Goal: Transaction & Acquisition: Purchase product/service

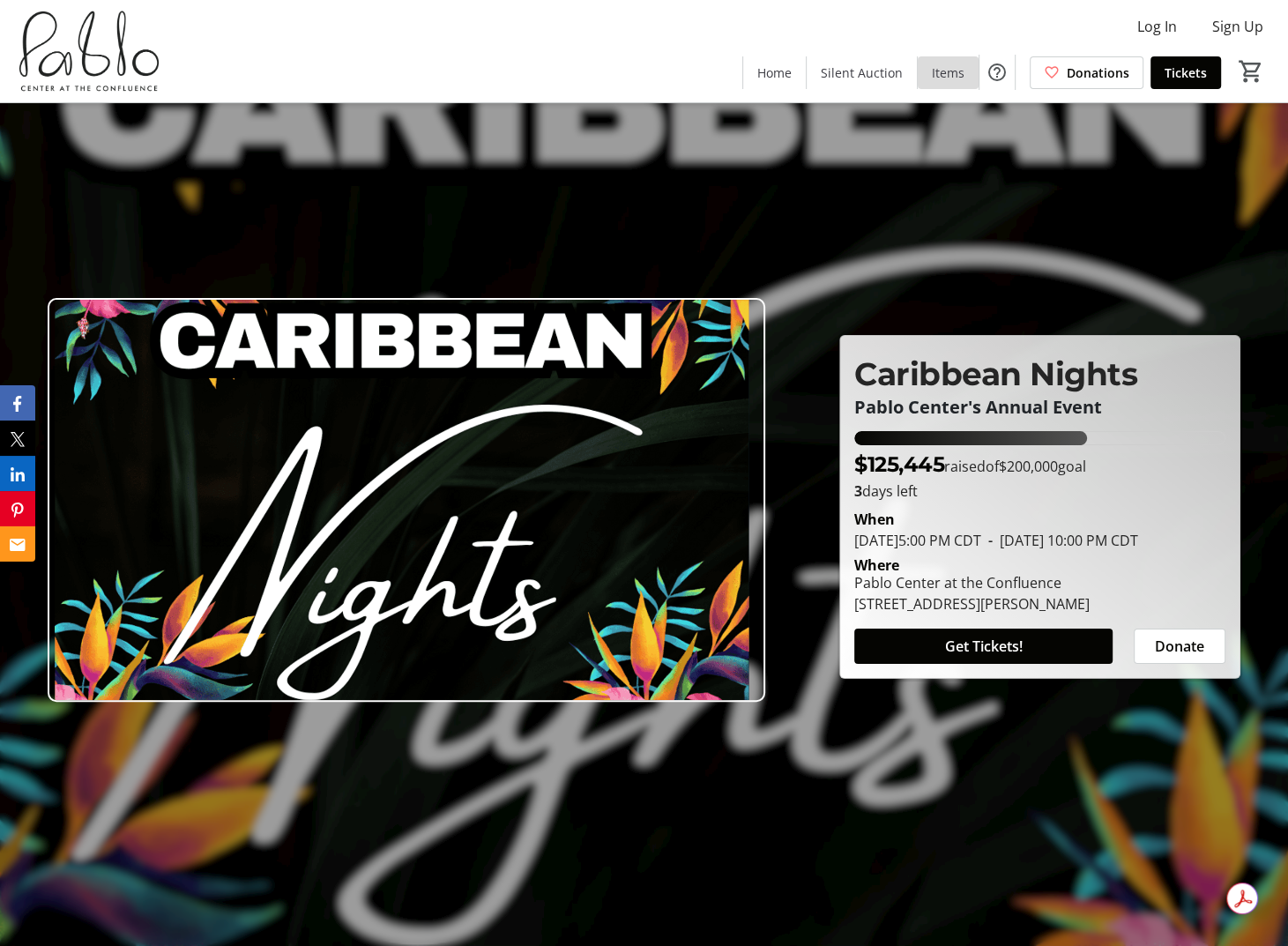
click at [944, 76] on span "Items" at bounding box center [949, 73] width 33 height 18
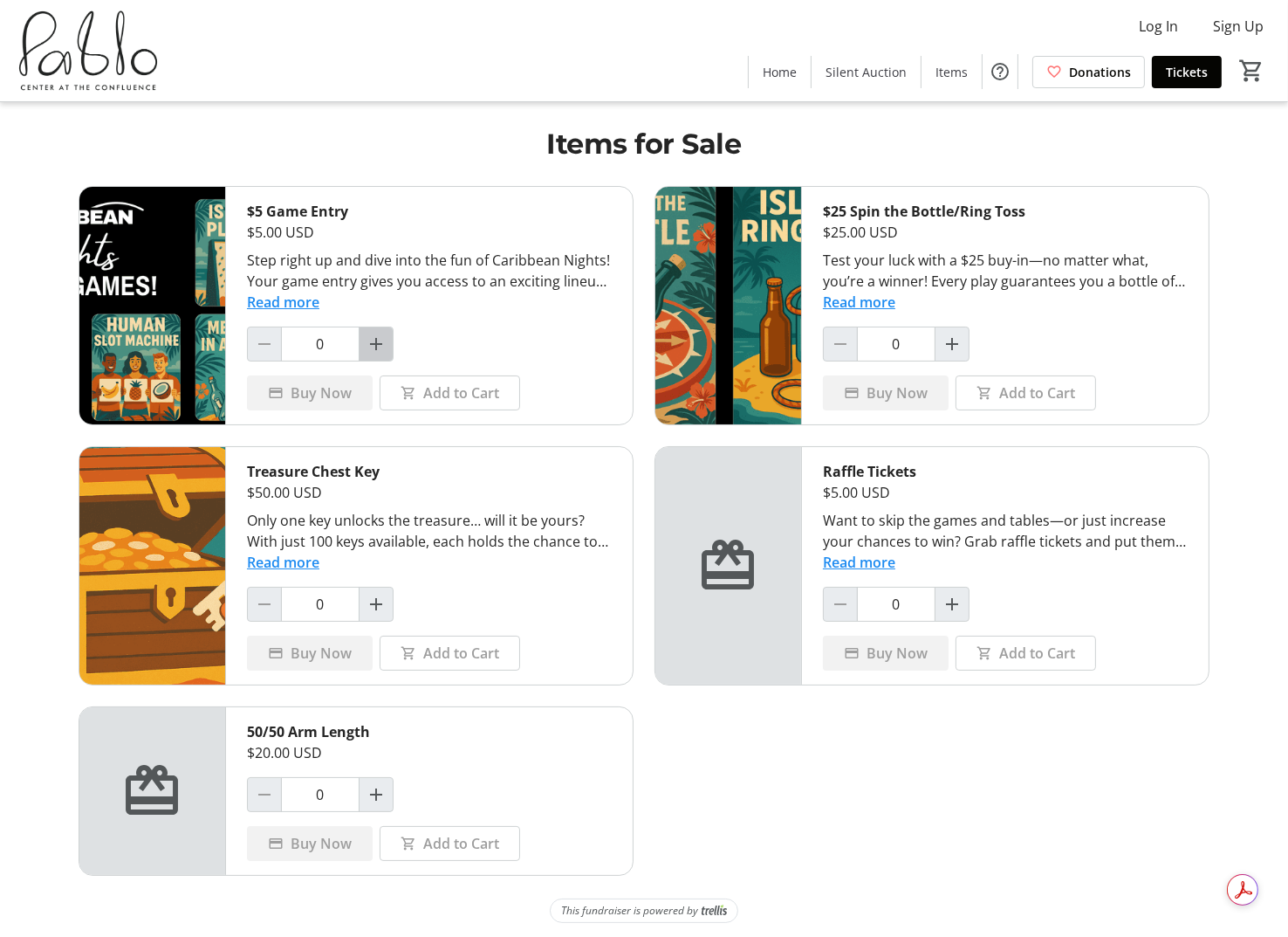
click at [381, 342] on mat-icon "Increment by one" at bounding box center [376, 344] width 21 height 21
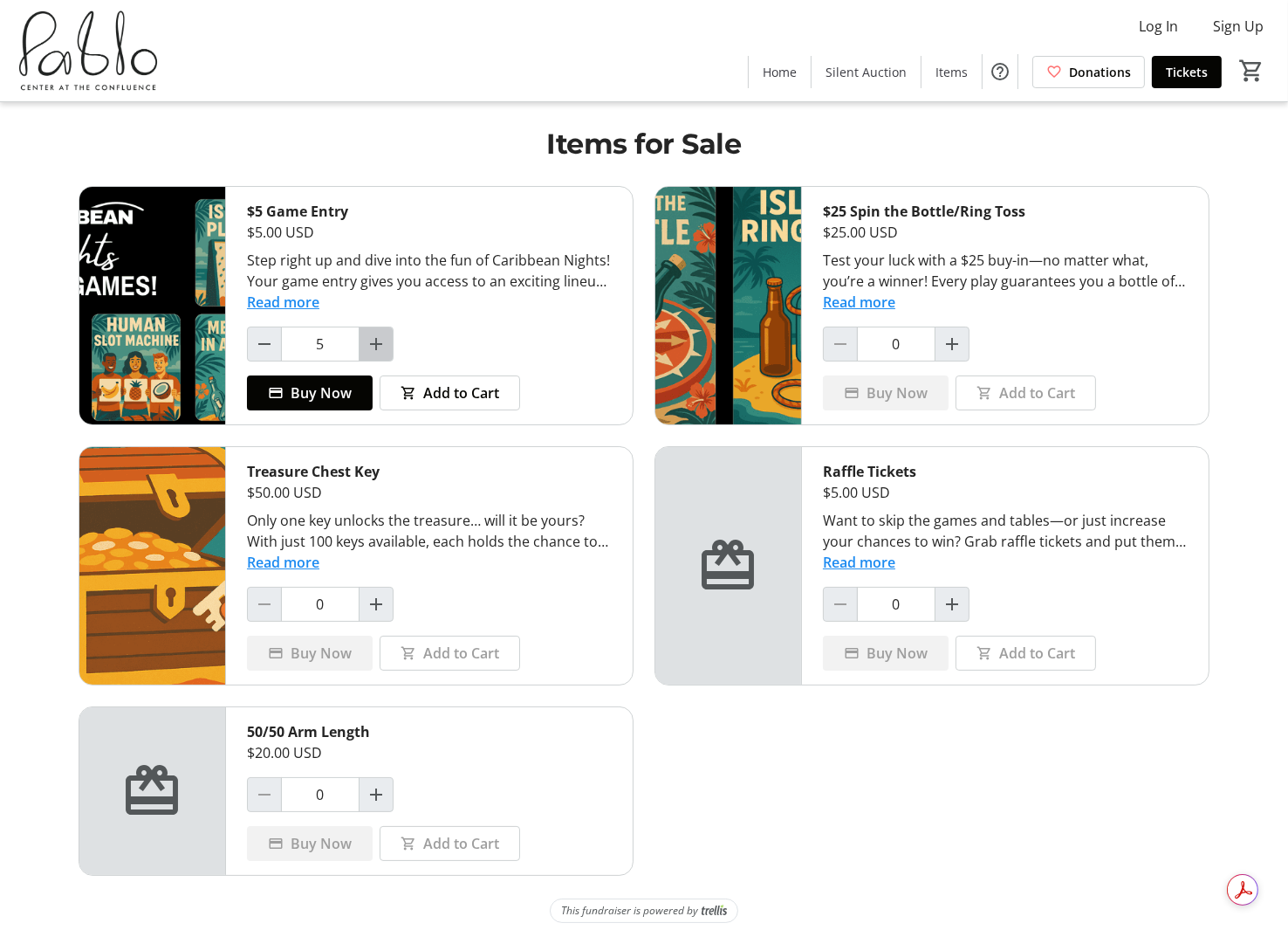
click at [381, 342] on mat-icon "Increment by one" at bounding box center [376, 344] width 21 height 21
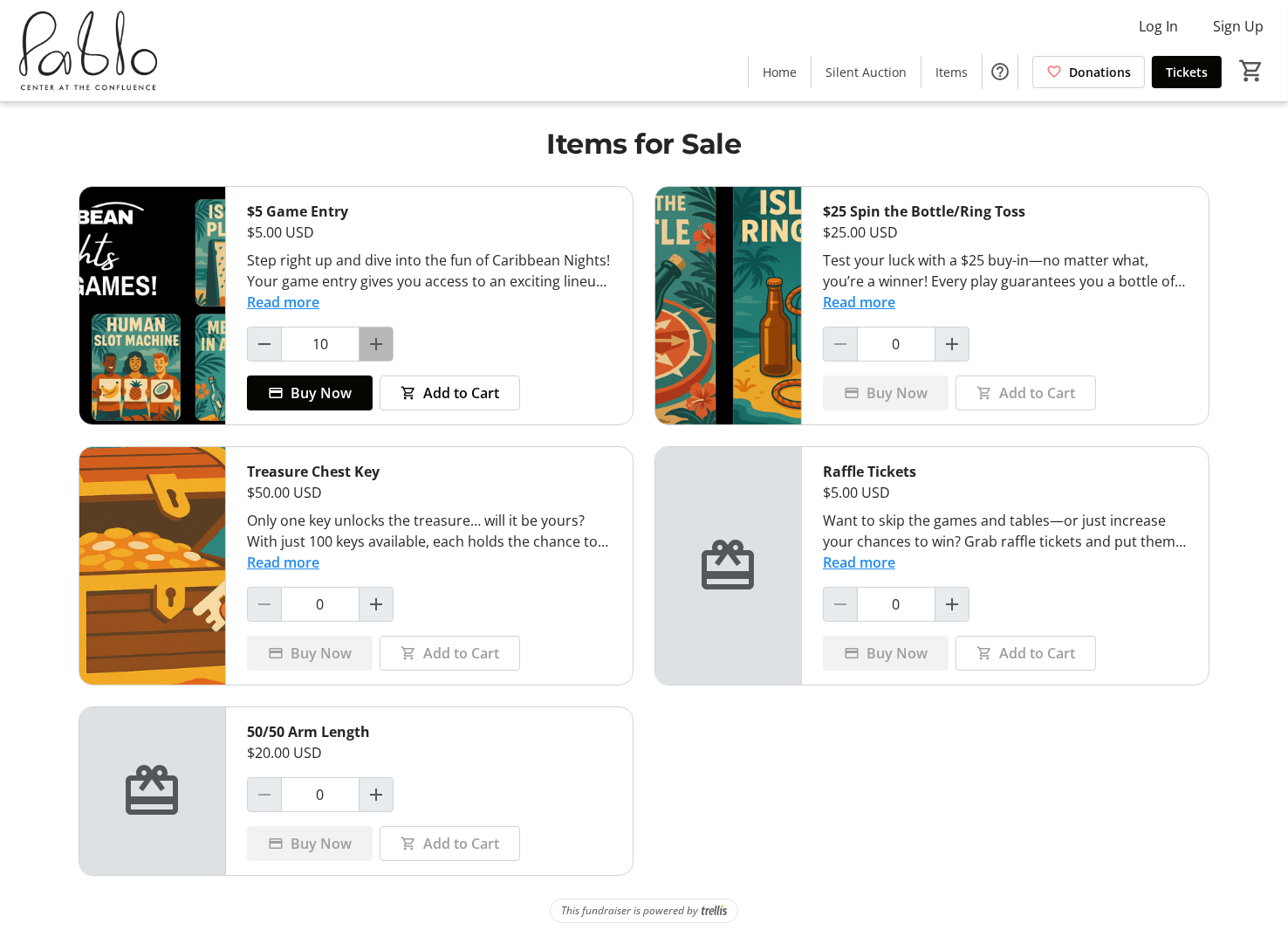
click at [381, 342] on mat-icon "Increment by one" at bounding box center [376, 344] width 21 height 21
type input "14"
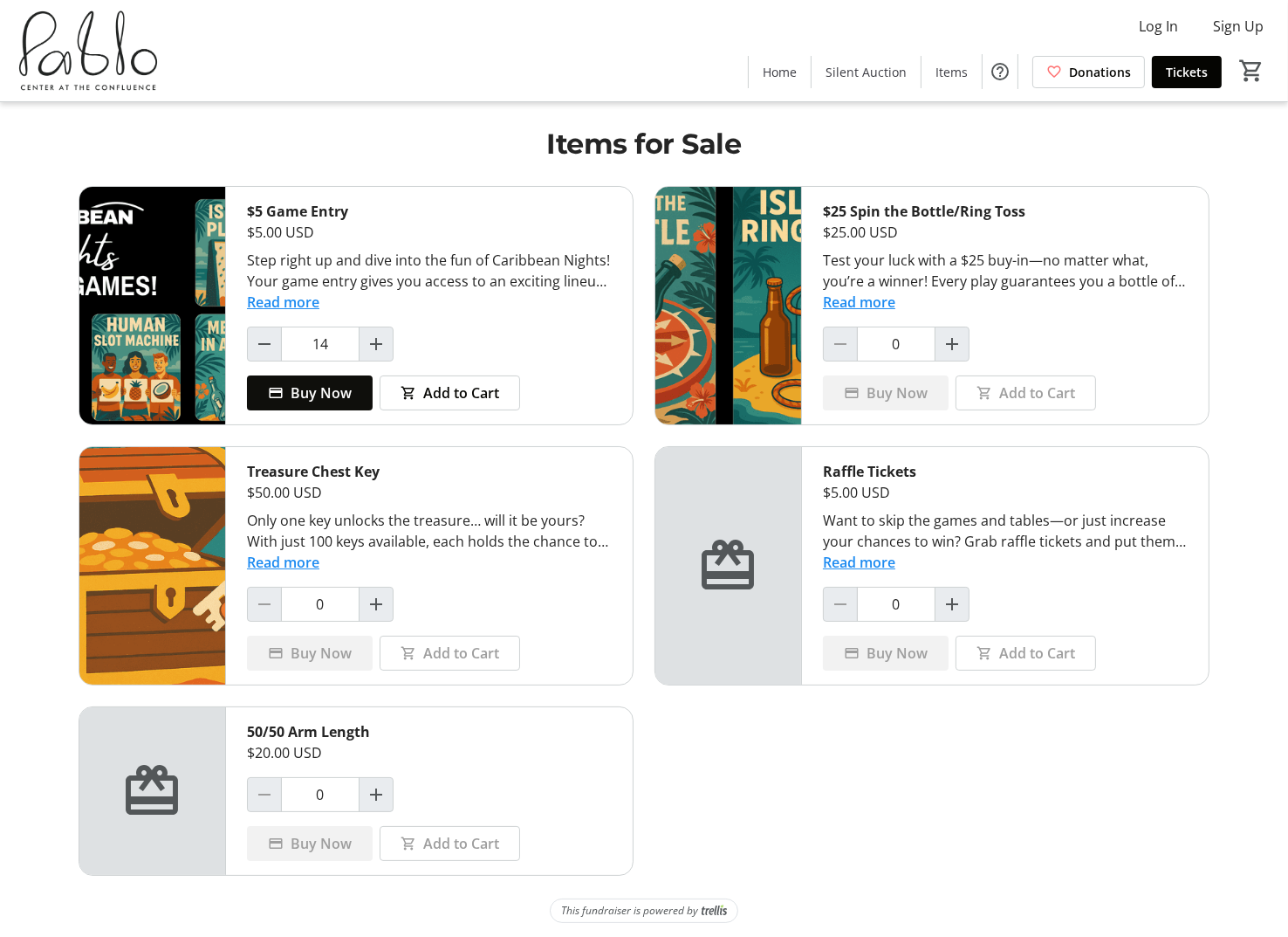
click at [331, 386] on span "Buy Now" at bounding box center [321, 392] width 61 height 21
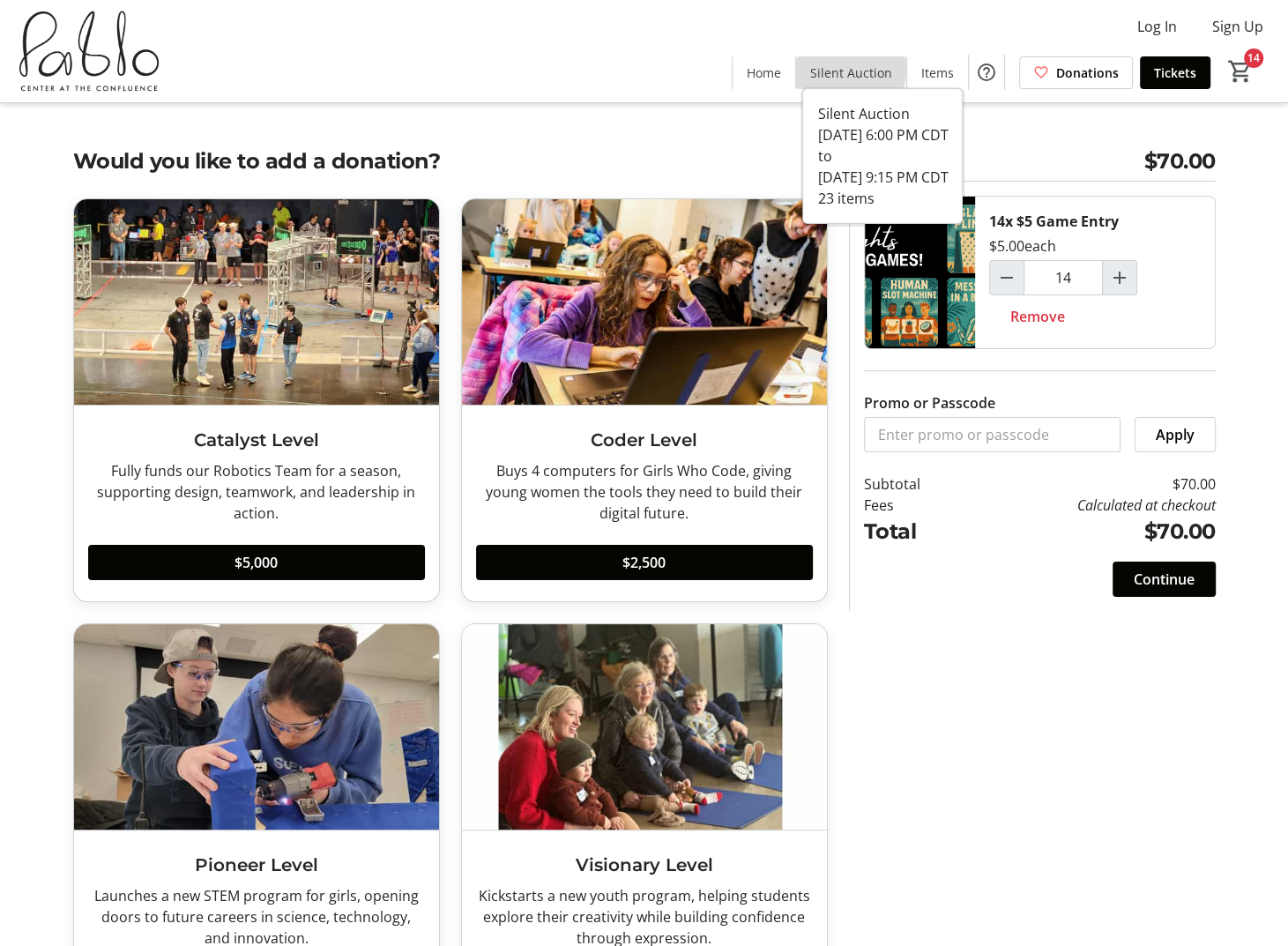
click at [850, 68] on span "Silent Auction" at bounding box center [851, 73] width 82 height 18
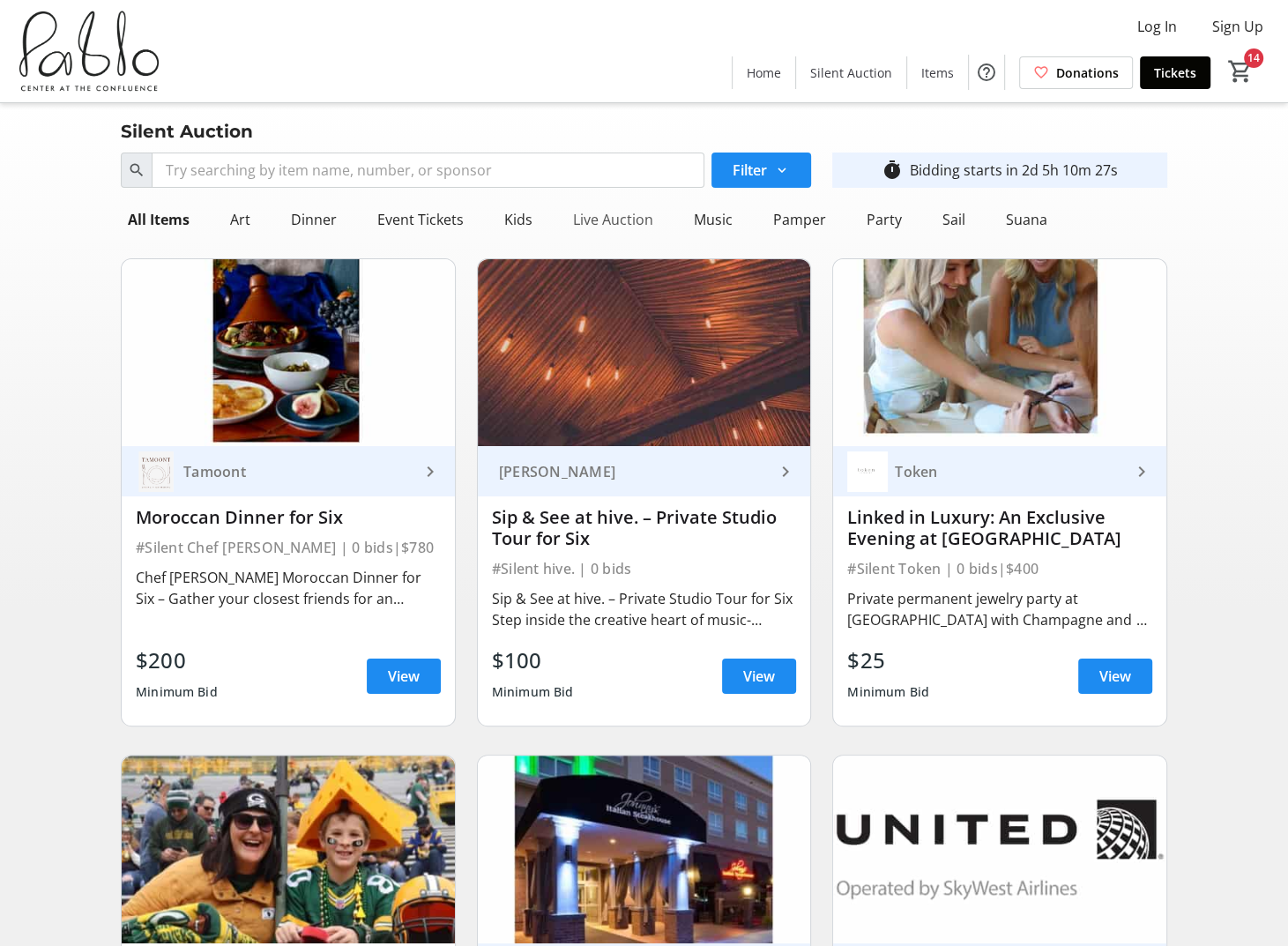
click at [588, 216] on div "Live Auction" at bounding box center [614, 219] width 94 height 35
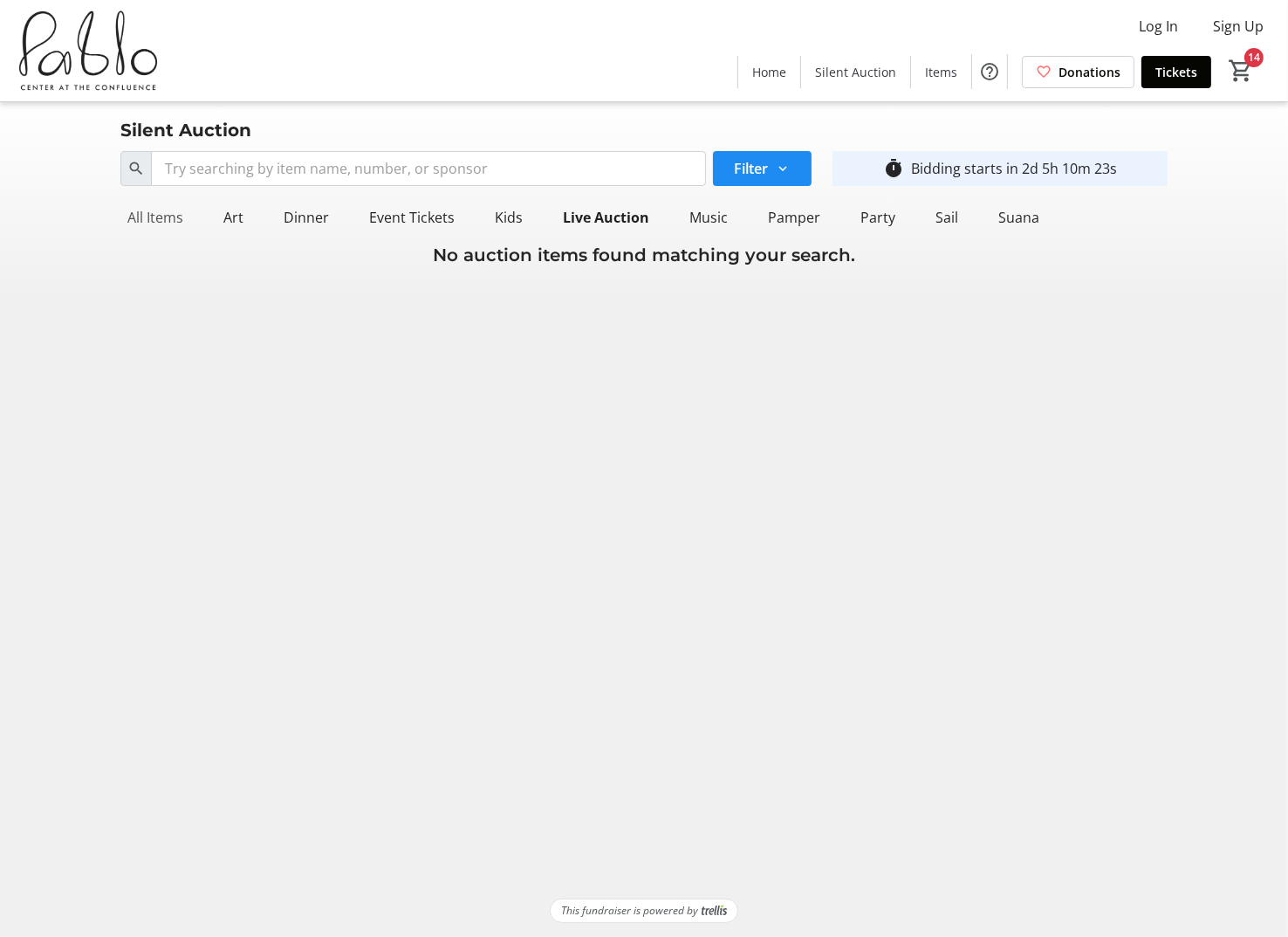
click at [170, 209] on div "All Items" at bounding box center [155, 217] width 70 height 35
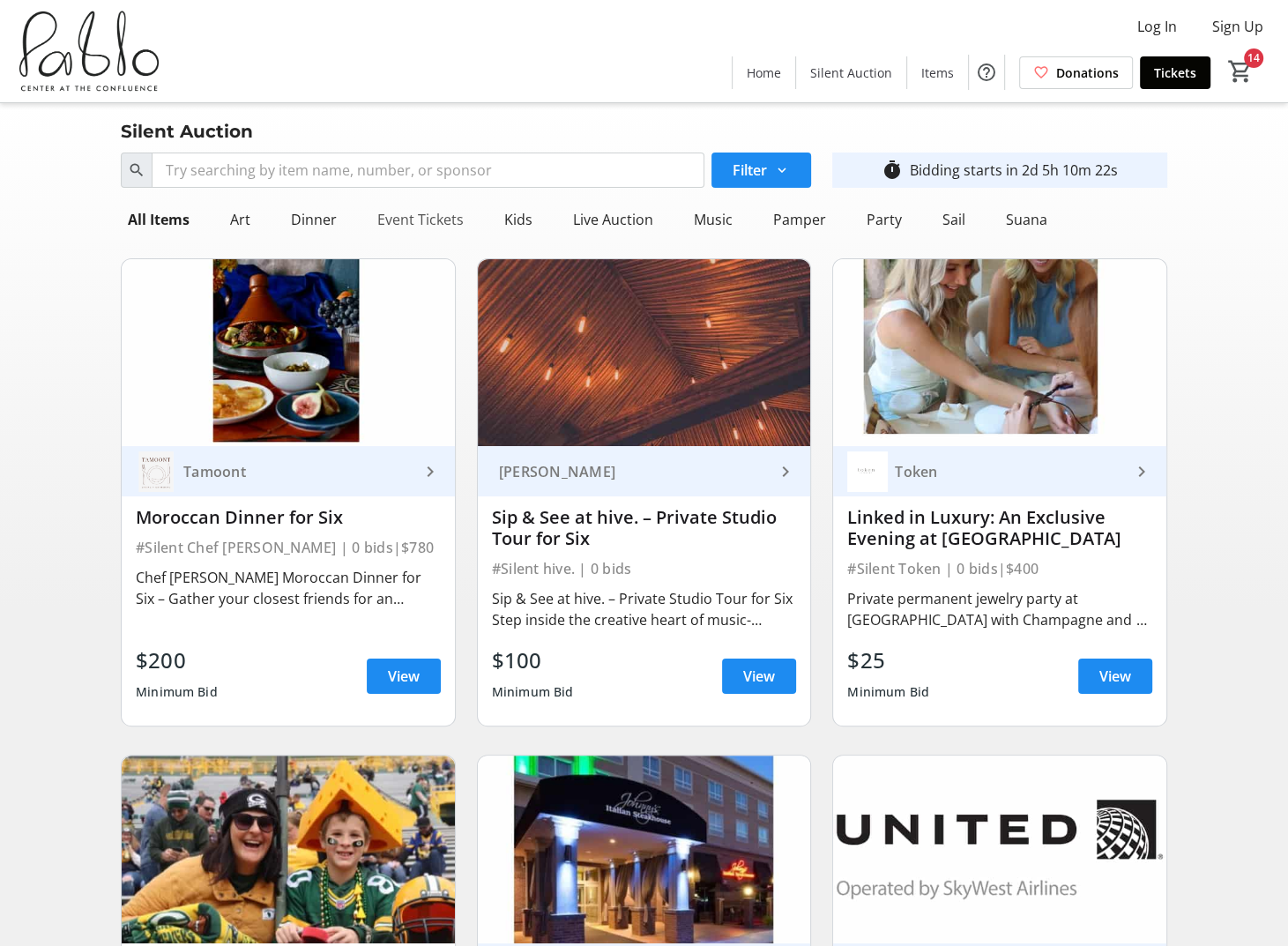
click at [413, 214] on div "Event Tickets" at bounding box center [420, 219] width 101 height 35
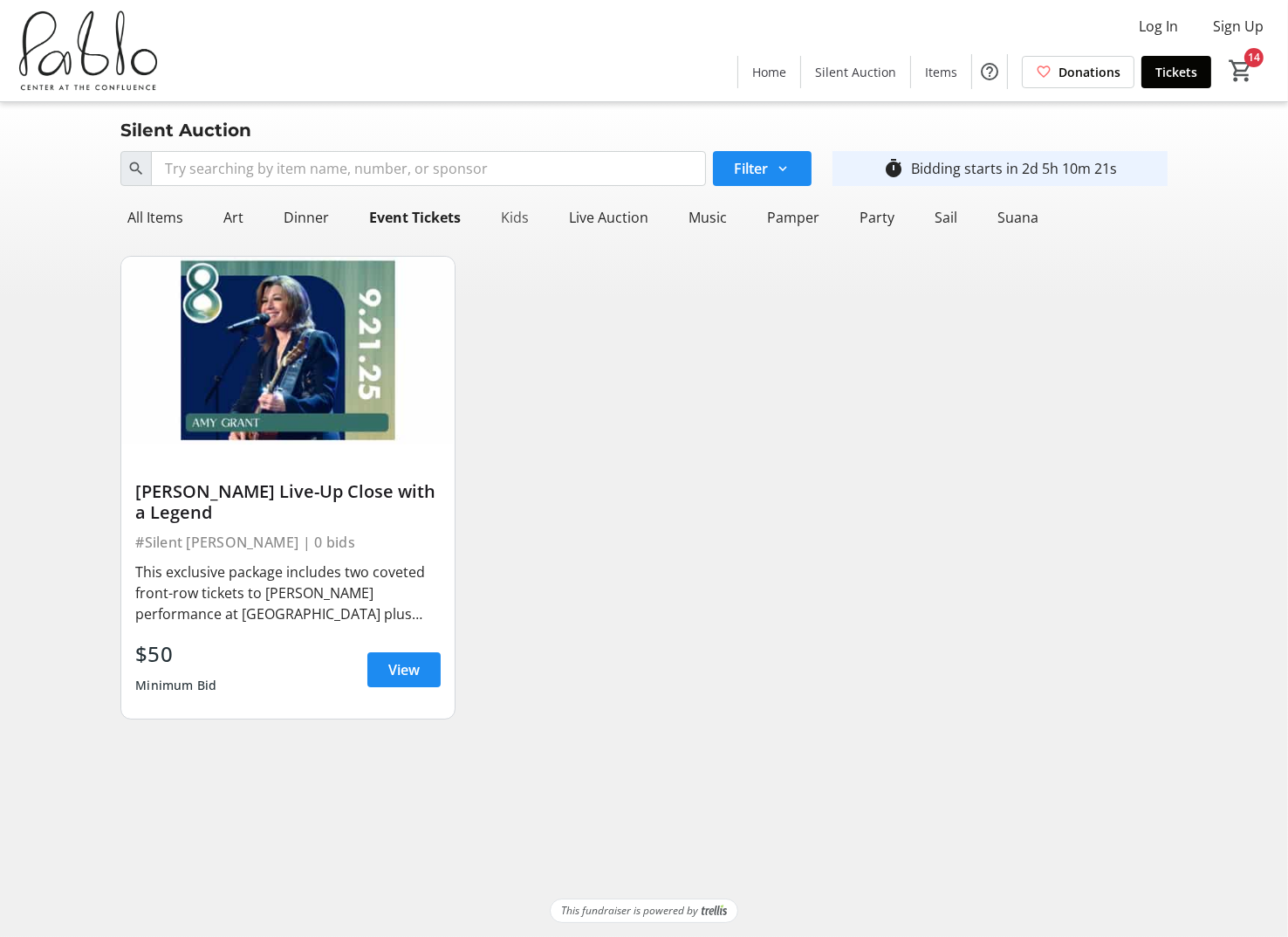
click at [514, 220] on div "Kids" at bounding box center [515, 217] width 42 height 35
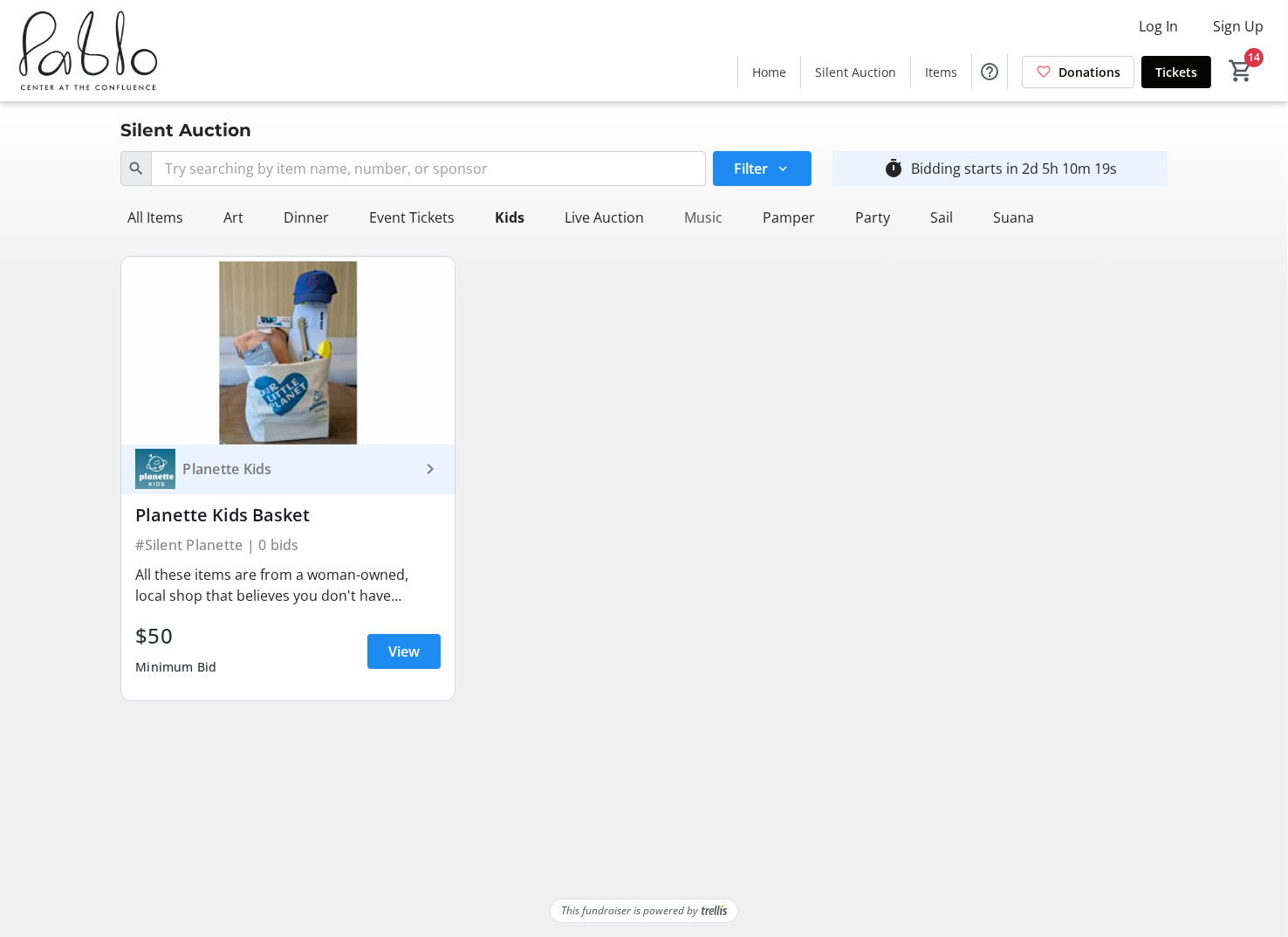
click at [719, 219] on div "Music" at bounding box center [704, 217] width 52 height 35
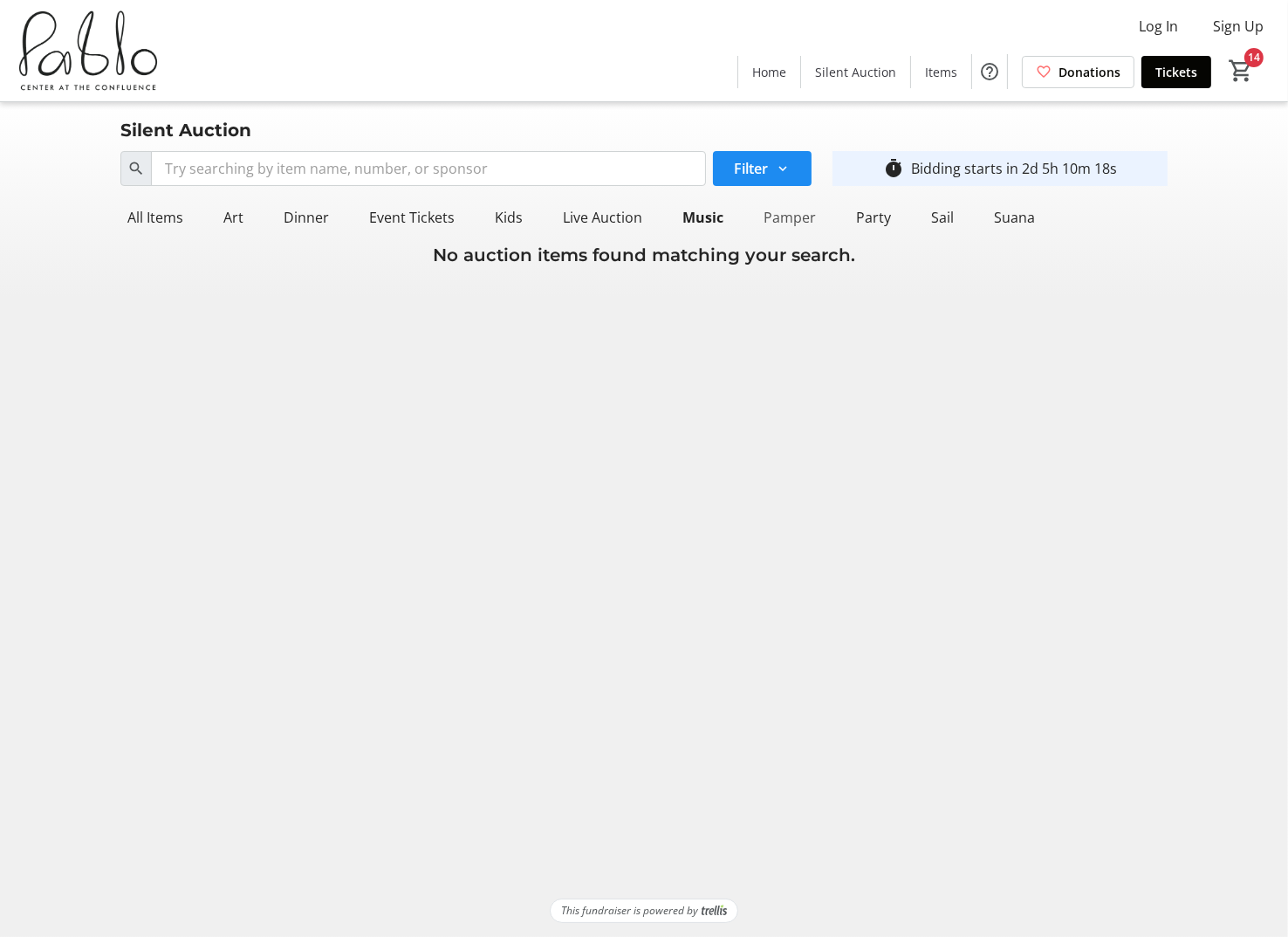
click at [788, 218] on div "Pamper" at bounding box center [790, 217] width 67 height 35
click at [880, 217] on div "Party" at bounding box center [873, 217] width 49 height 35
click at [183, 211] on div "All Items" at bounding box center [155, 217] width 70 height 35
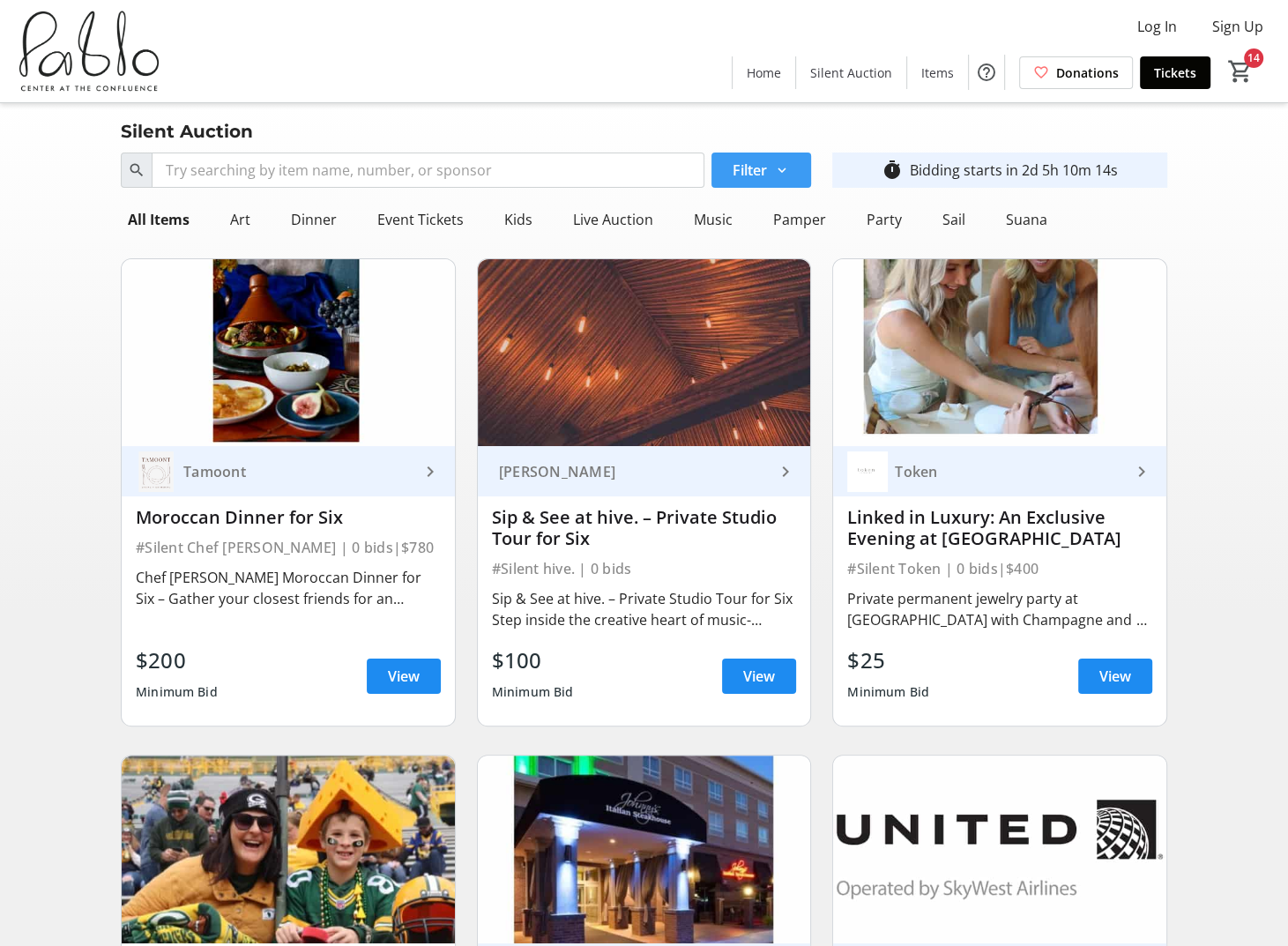
click at [784, 170] on mat-icon at bounding box center [782, 170] width 15 height 15
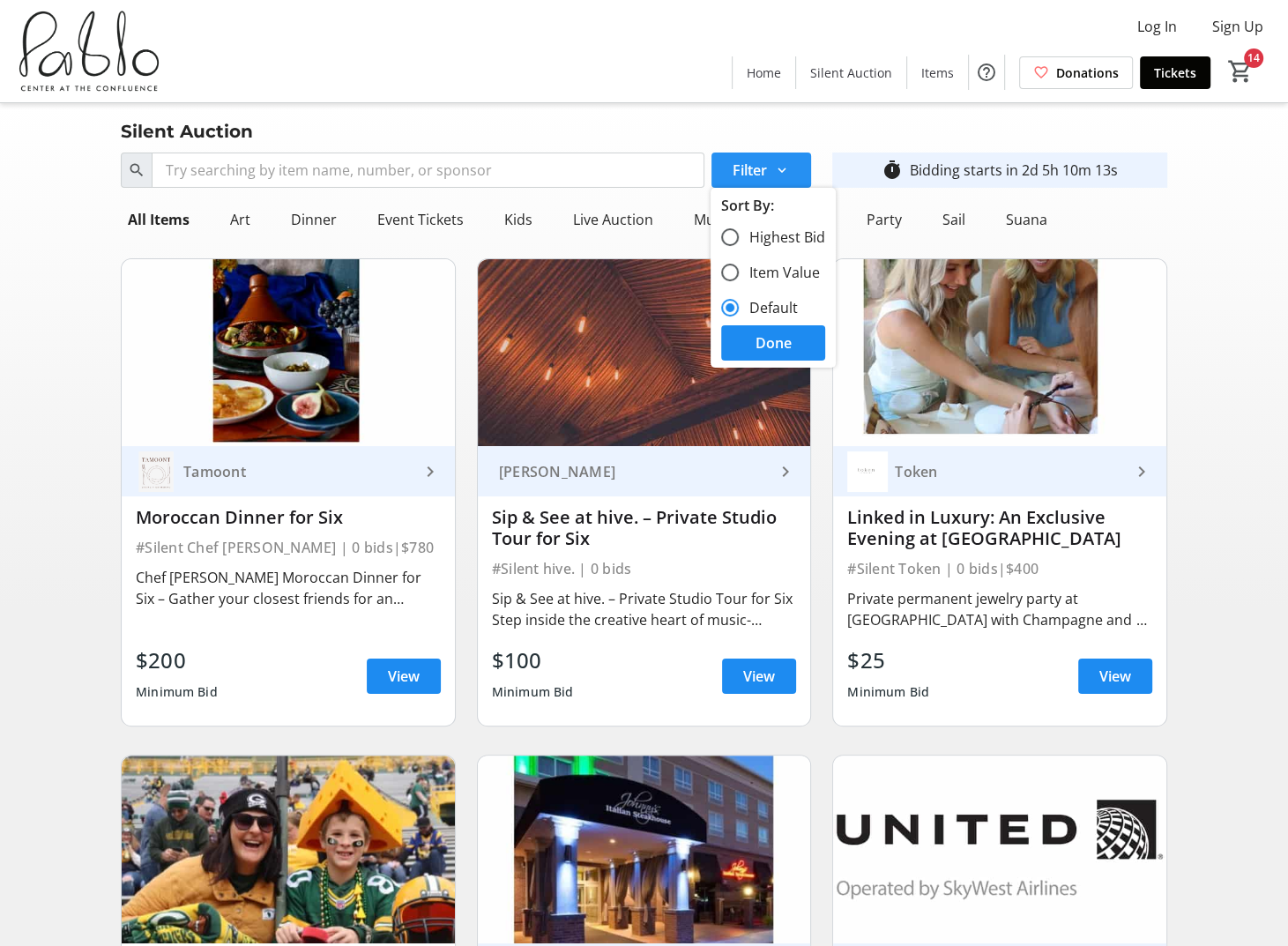
click at [784, 170] on mat-icon at bounding box center [782, 170] width 15 height 15
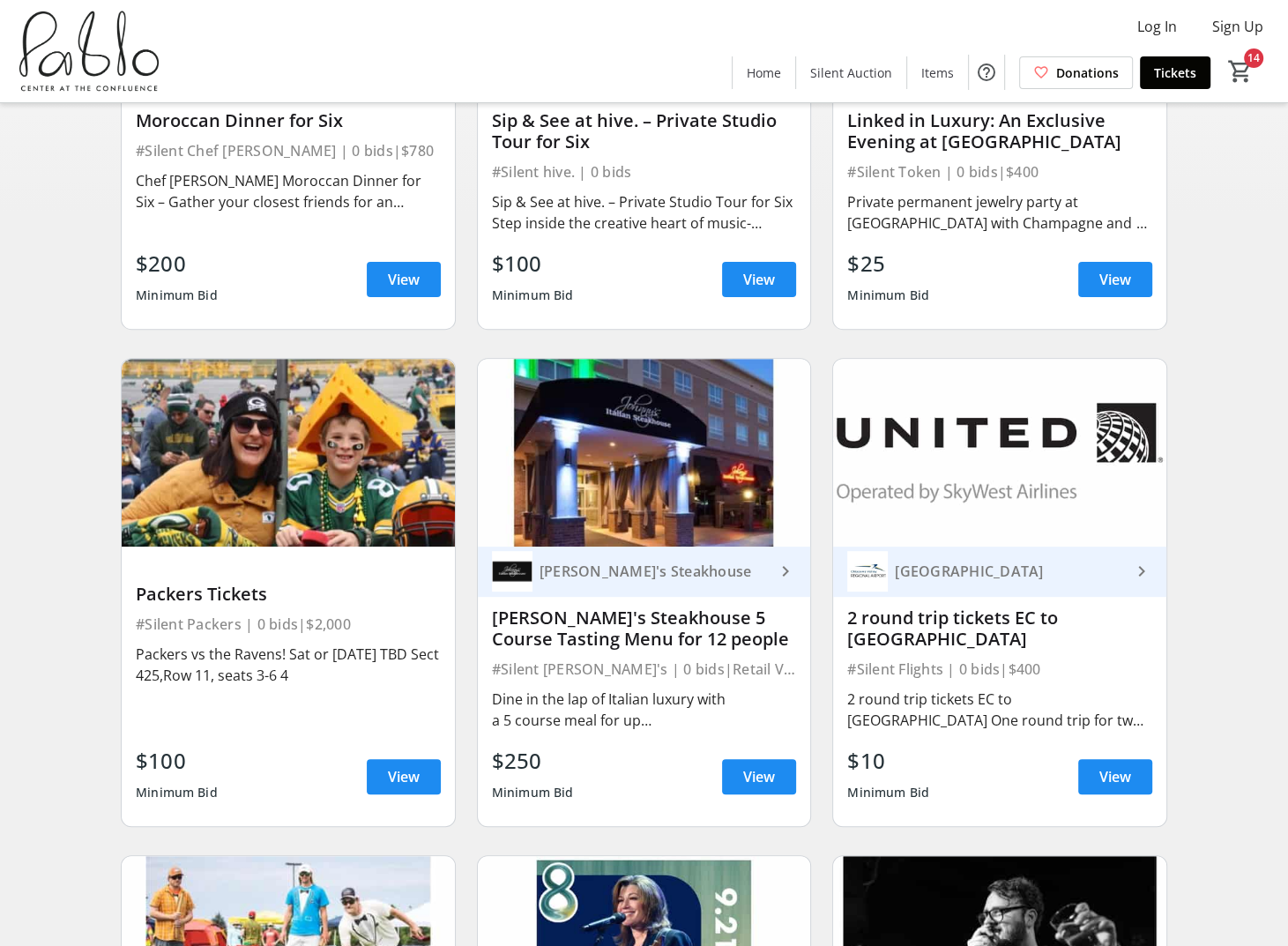
scroll to position [441, 0]
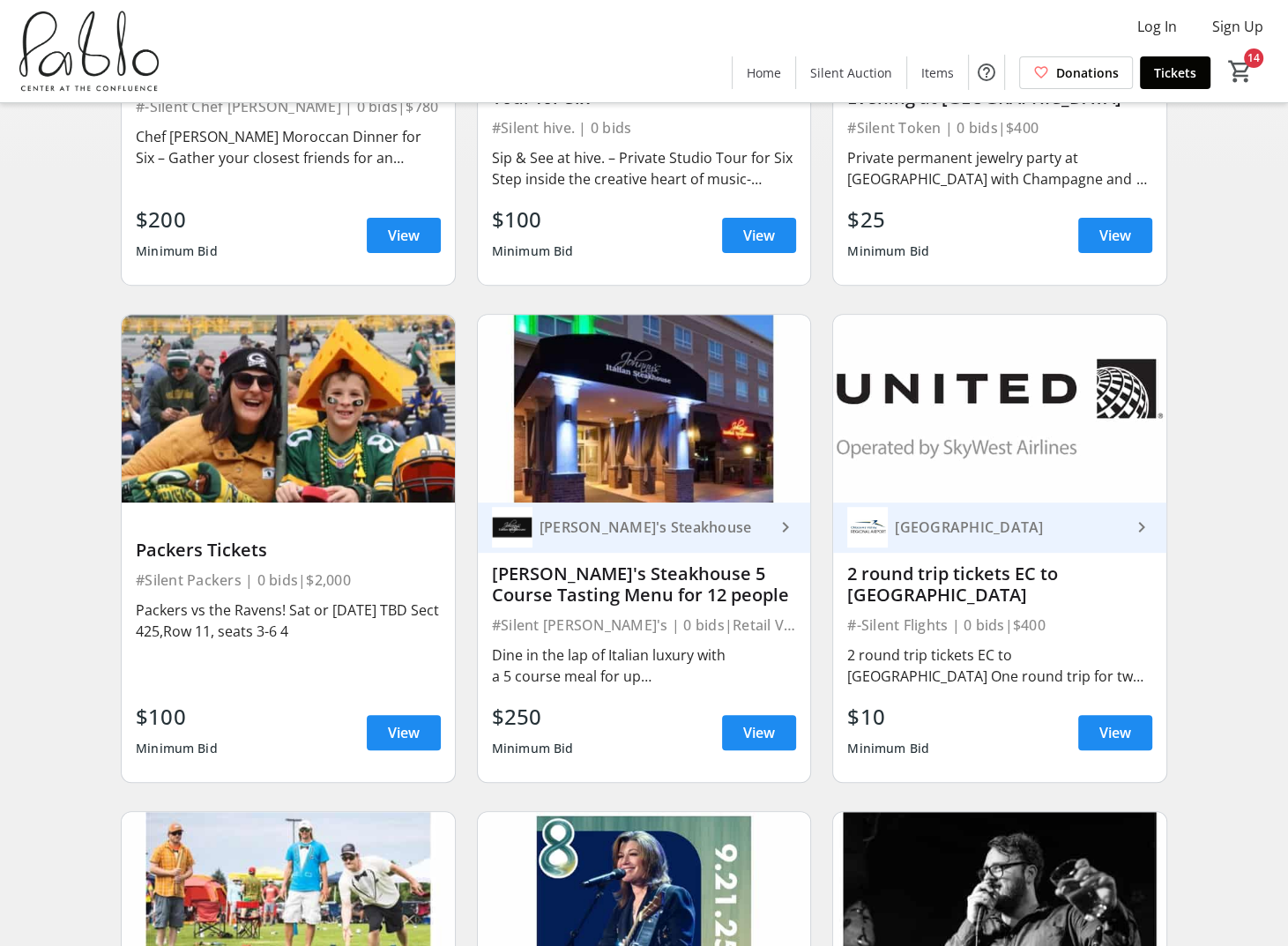
click at [790, 520] on mat-icon "keyboard_arrow_right" at bounding box center [785, 527] width 21 height 21
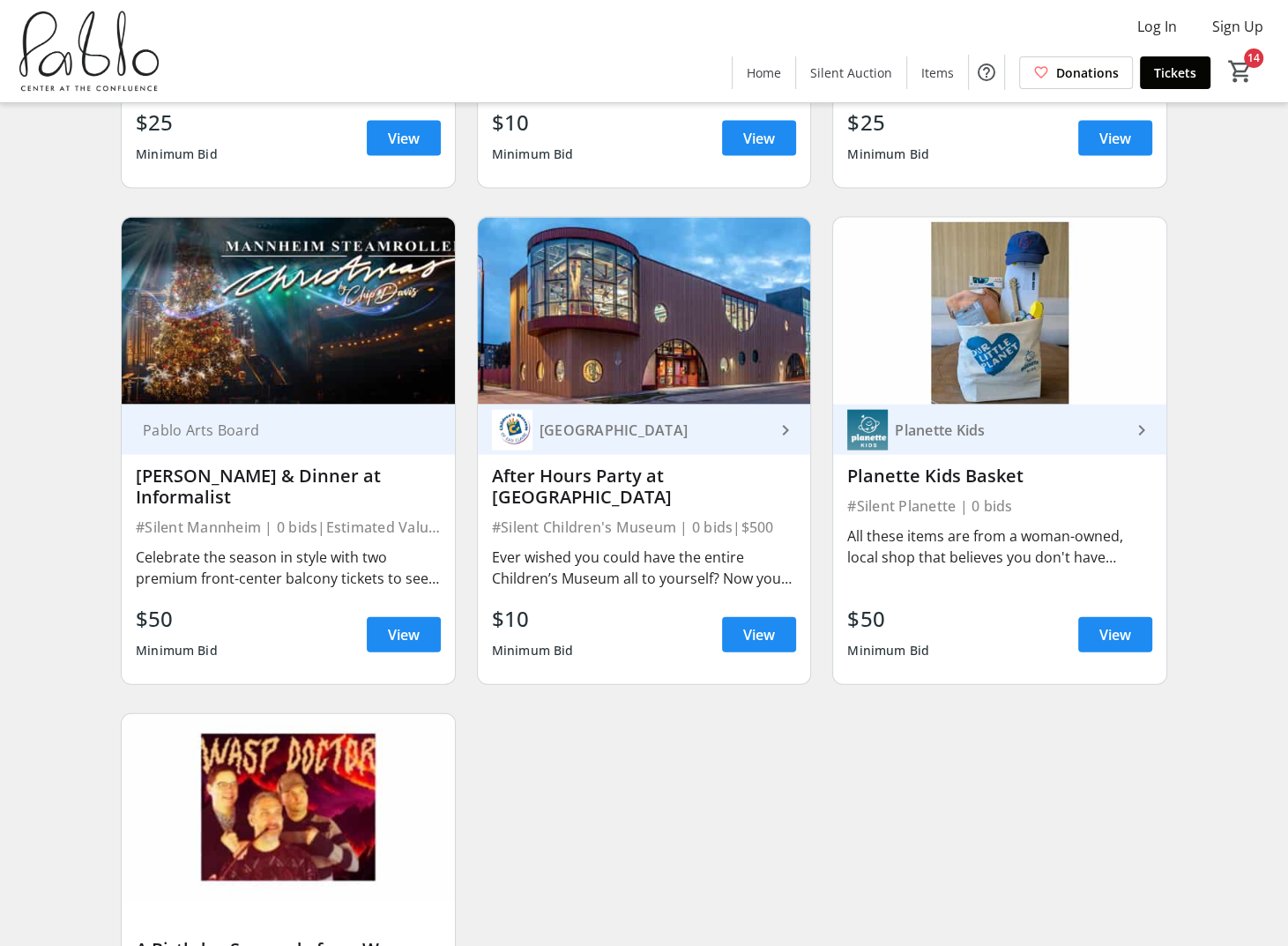
scroll to position [2910, 0]
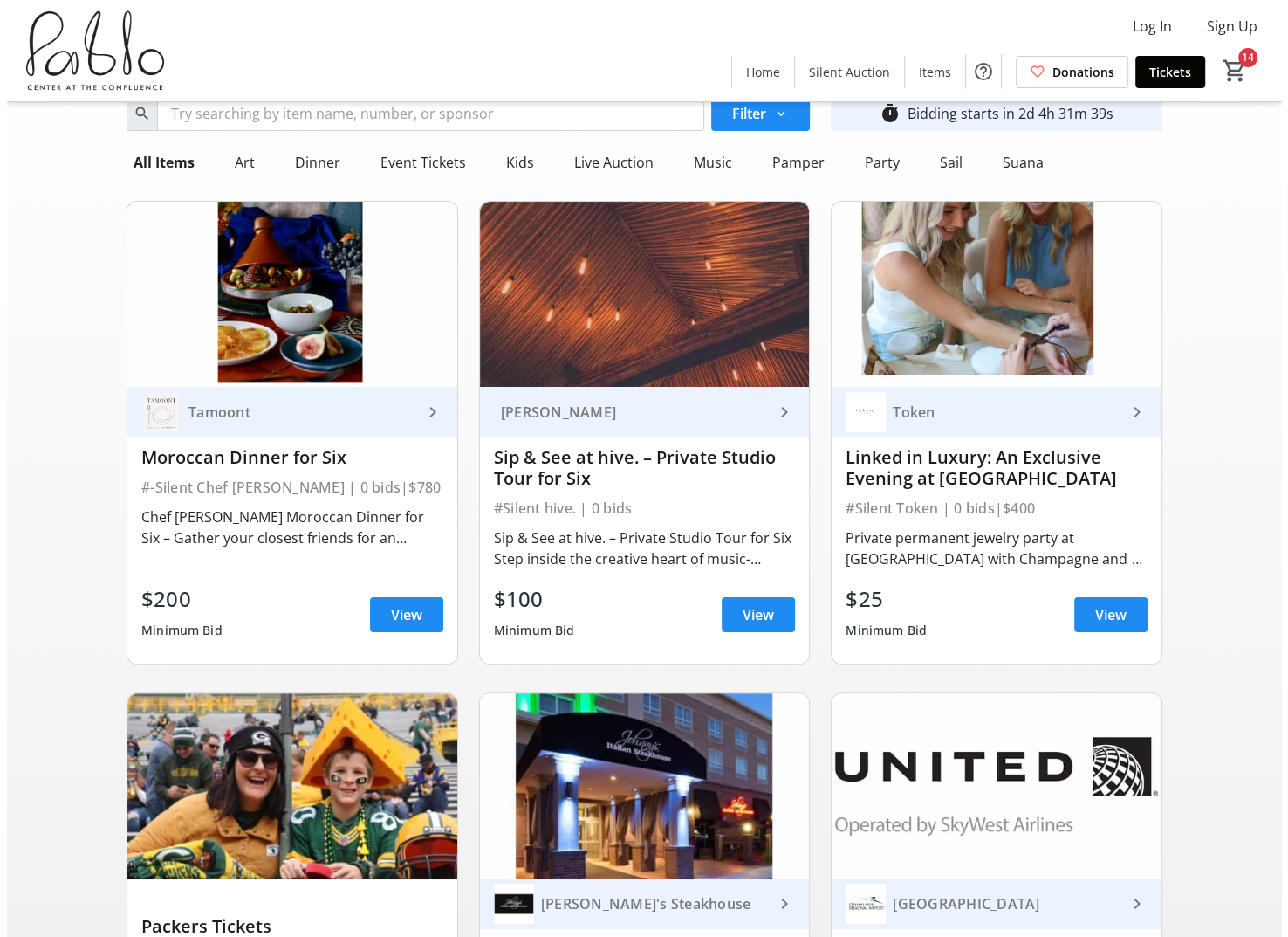
scroll to position [0, 0]
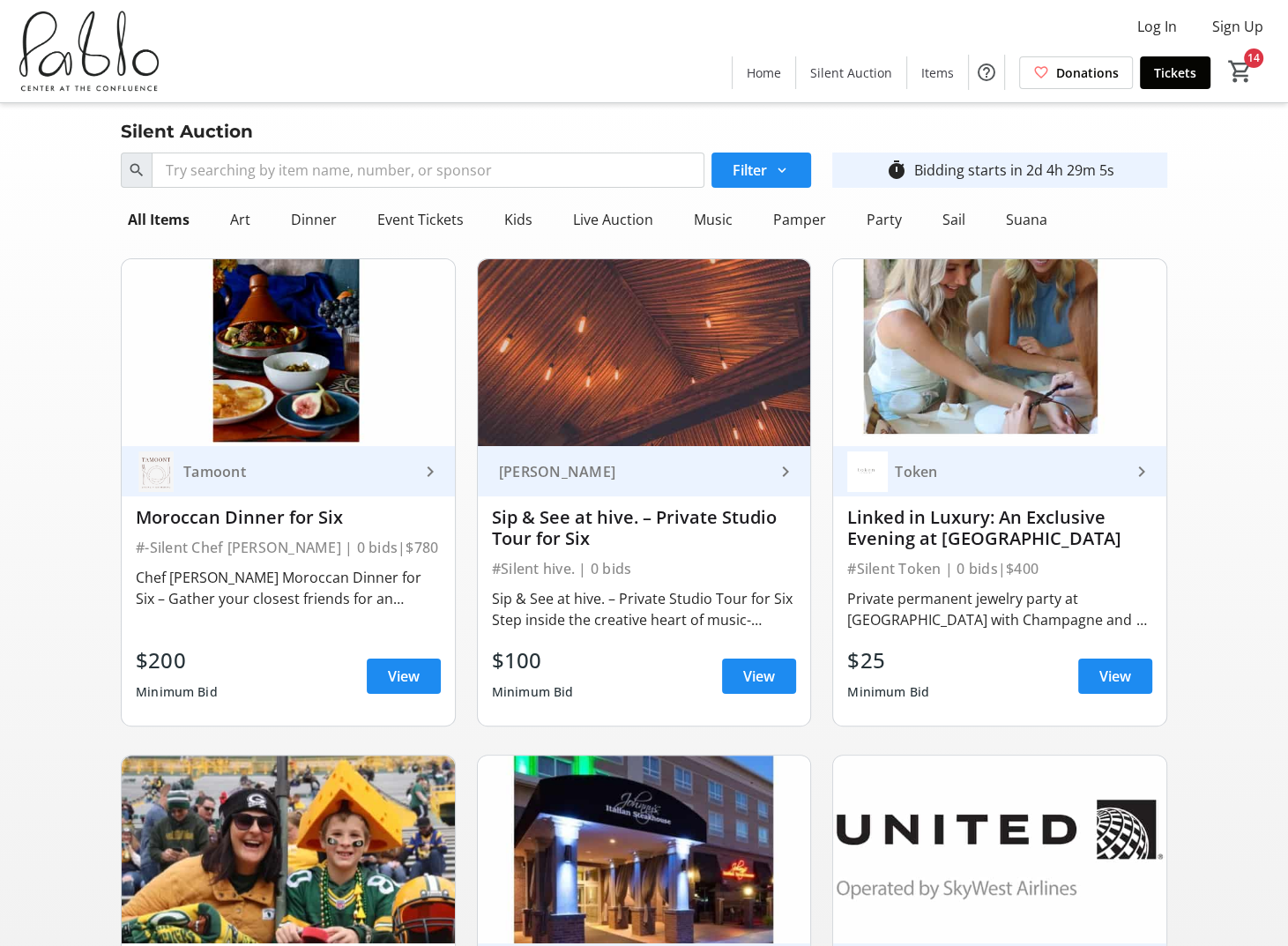
click at [937, 68] on span "Items" at bounding box center [938, 73] width 33 height 18
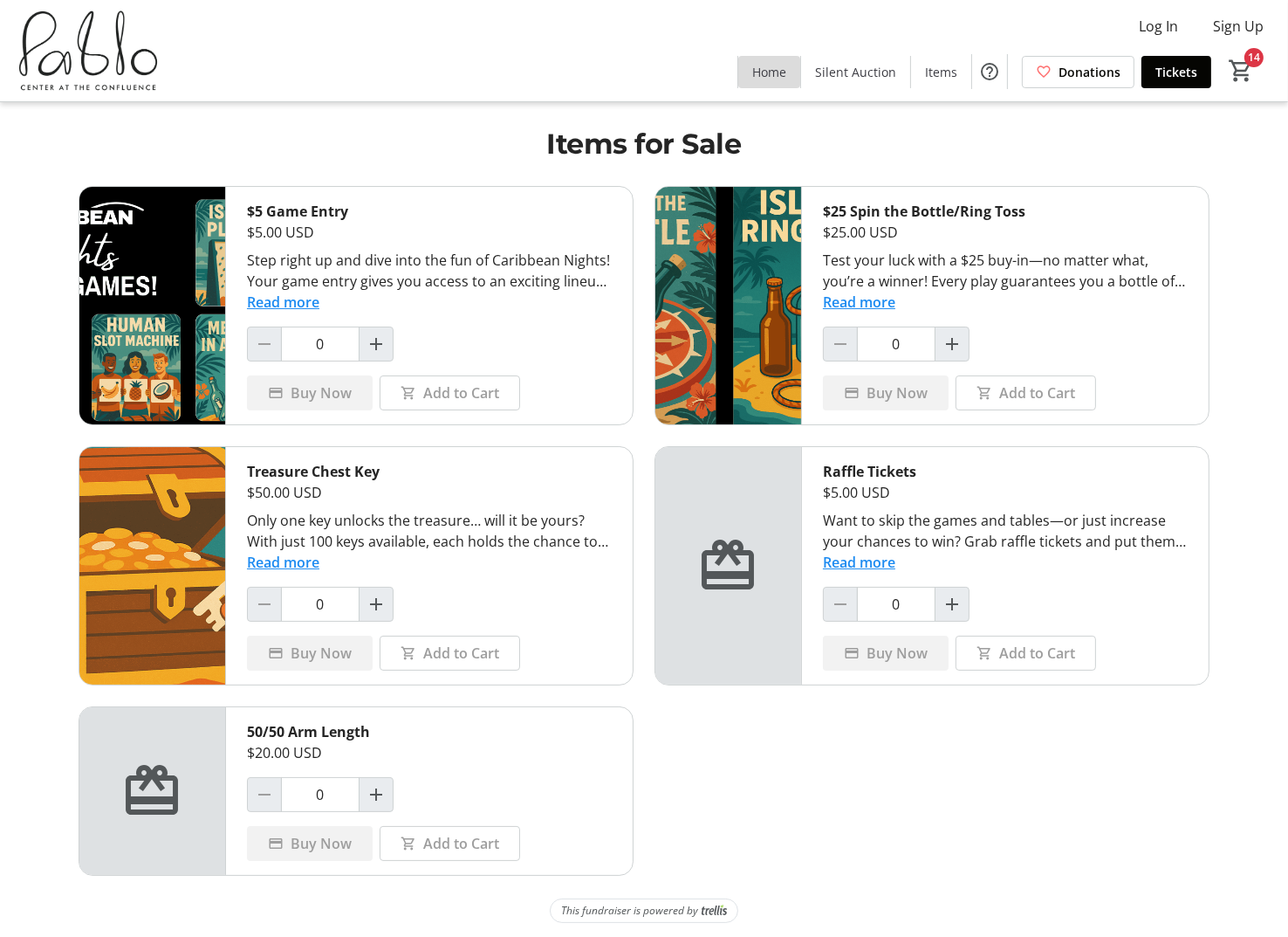
click at [764, 76] on span "Home" at bounding box center [769, 72] width 34 height 18
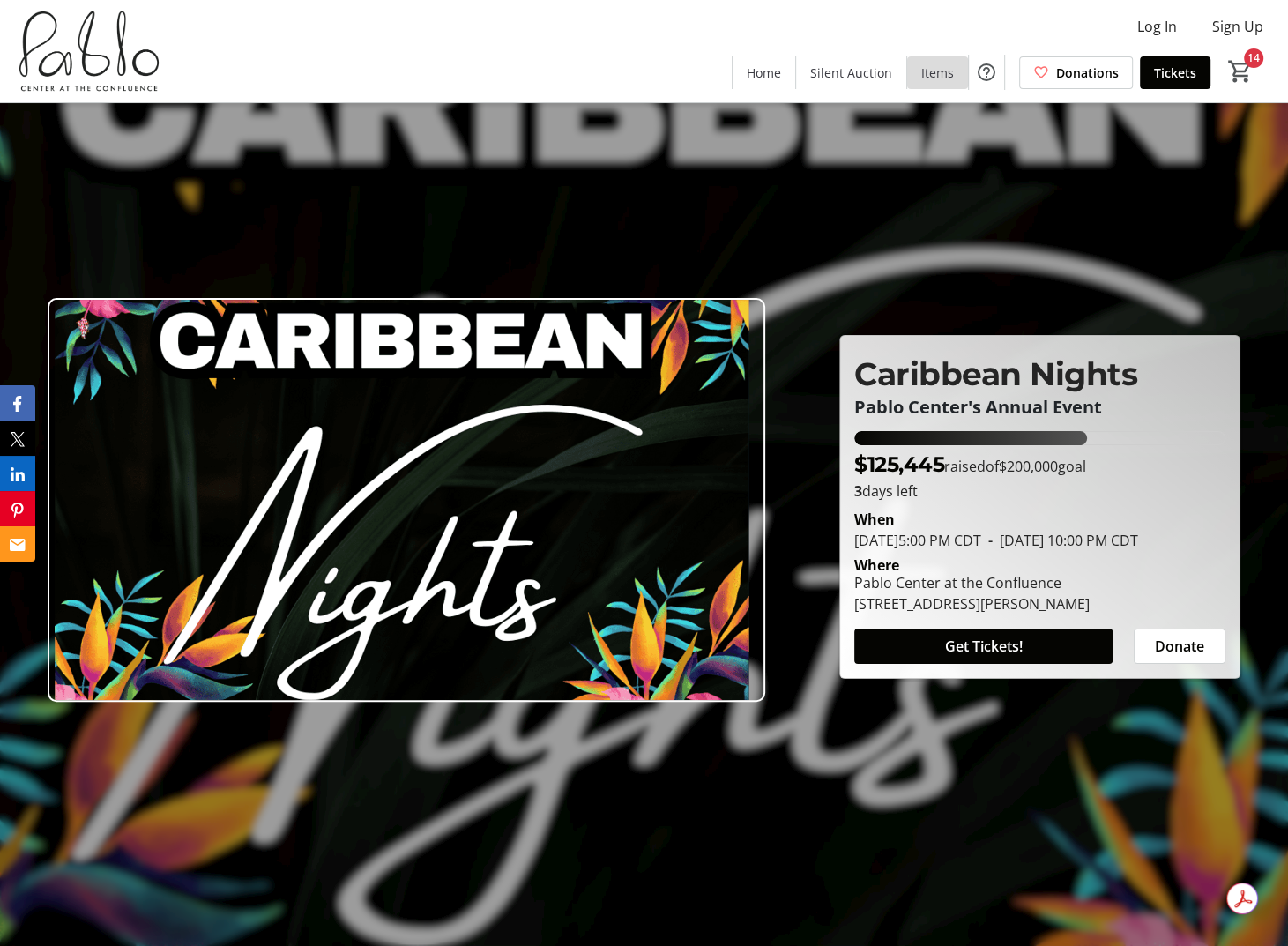
click at [938, 74] on span "Items" at bounding box center [938, 73] width 33 height 18
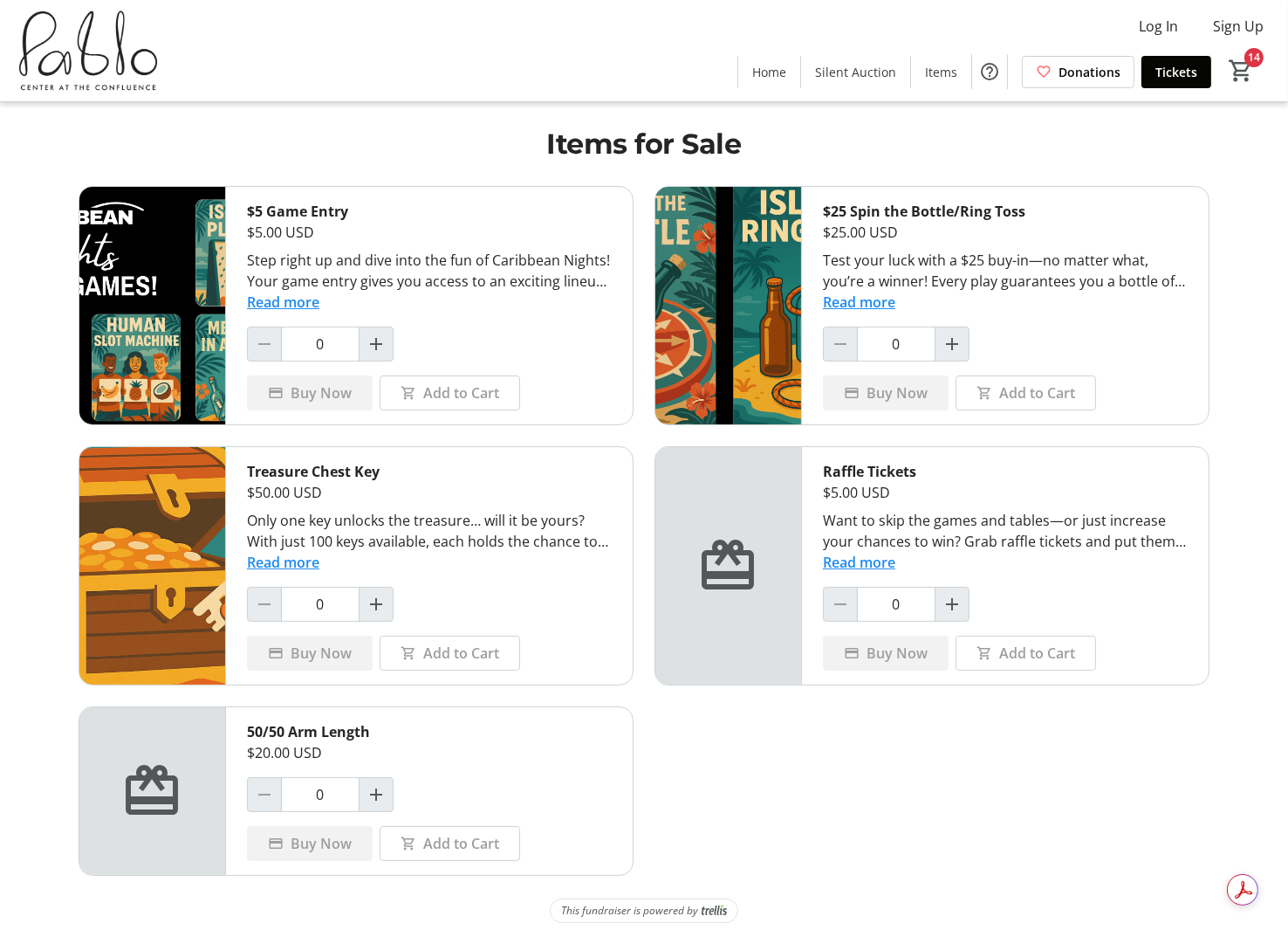
click at [867, 307] on button "Read more" at bounding box center [859, 301] width 73 height 21
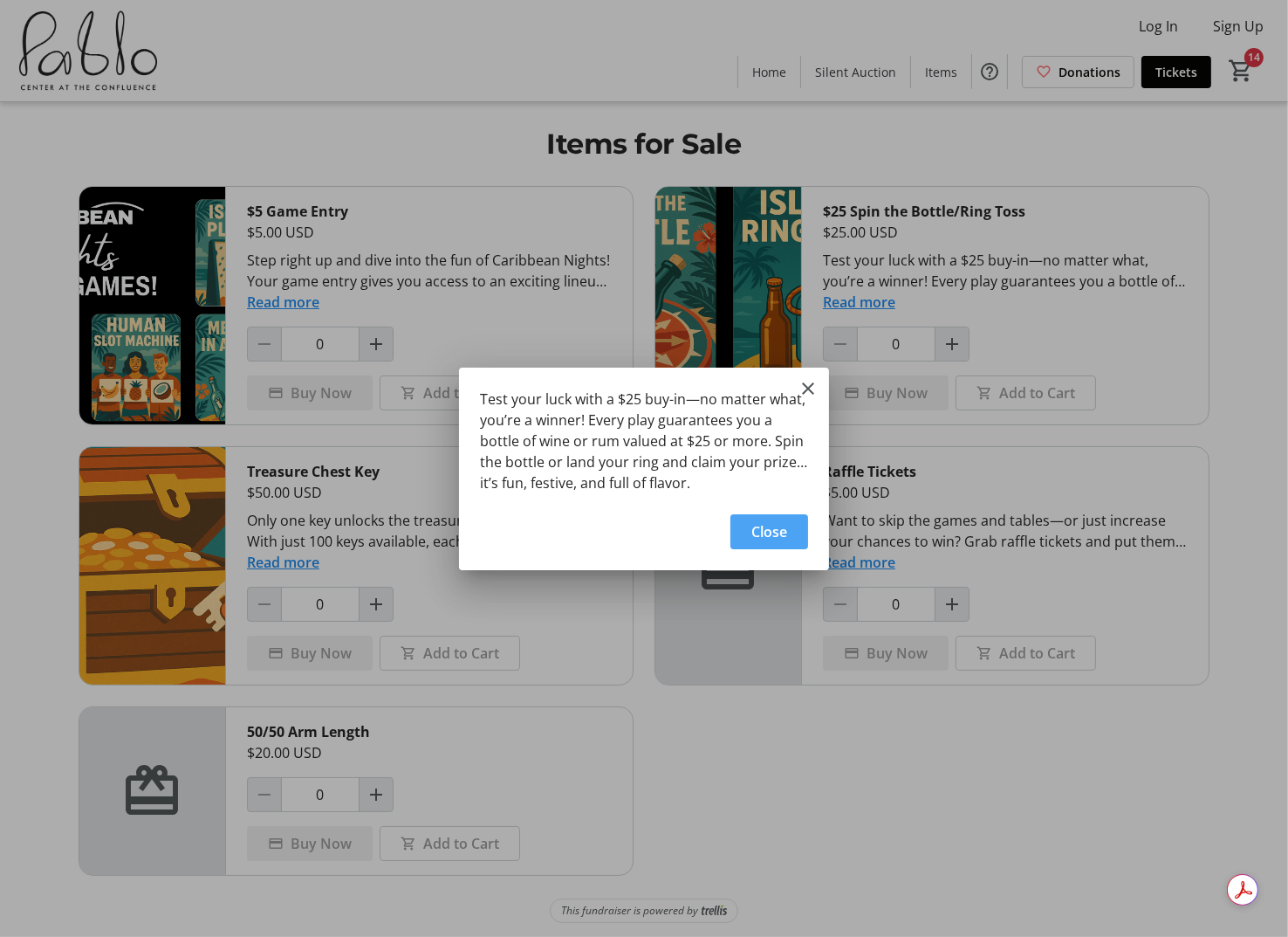
click at [771, 531] on span "Close" at bounding box center [769, 531] width 36 height 21
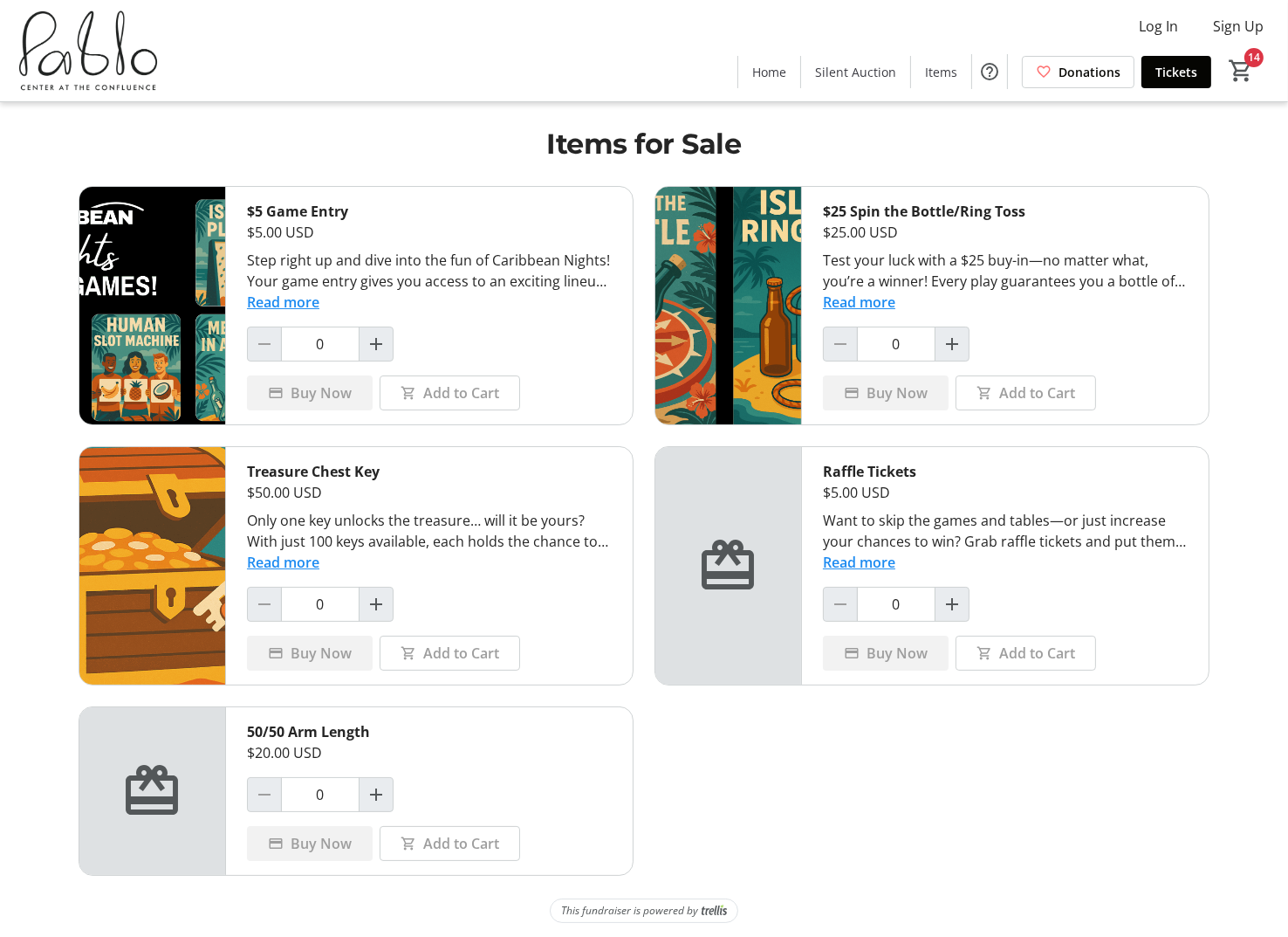
click at [431, 139] on h1 "Items for Sale" at bounding box center [644, 144] width 1132 height 42
